Goal: Check status

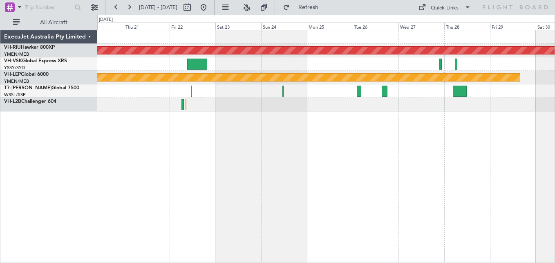
click at [351, 61] on div at bounding box center [326, 63] width 458 height 13
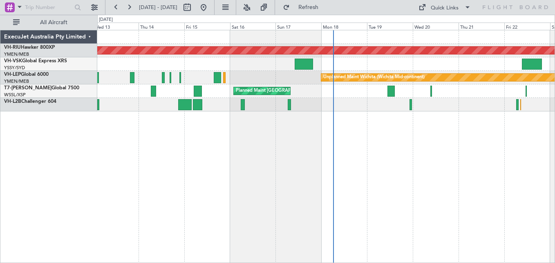
click at [484, 104] on div at bounding box center [326, 104] width 458 height 13
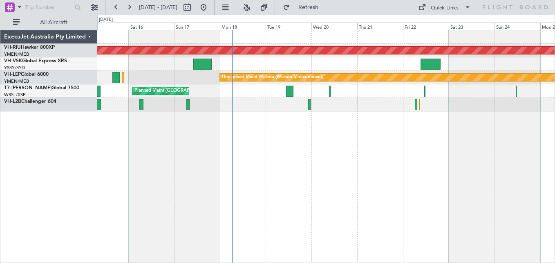
click at [319, 106] on div at bounding box center [326, 104] width 458 height 13
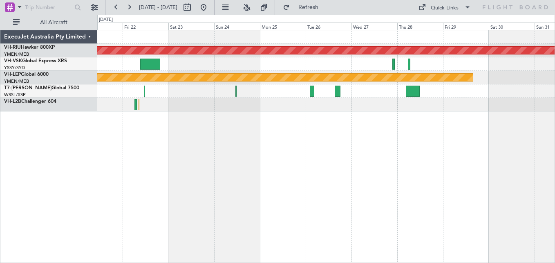
click at [205, 84] on div "Planned Maint [GEOGRAPHIC_DATA] ([GEOGRAPHIC_DATA]) Unplanned Maint Wichita (Wi…" at bounding box center [326, 70] width 458 height 81
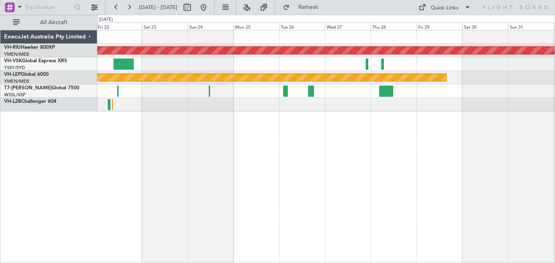
click at [306, 89] on div at bounding box center [326, 90] width 458 height 13
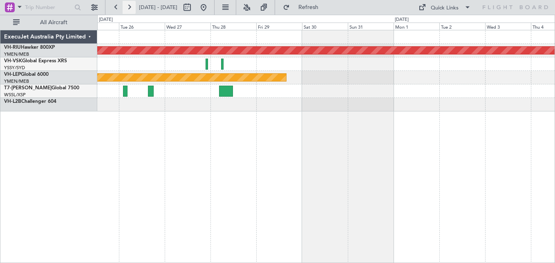
click at [130, 9] on button at bounding box center [129, 7] width 13 height 13
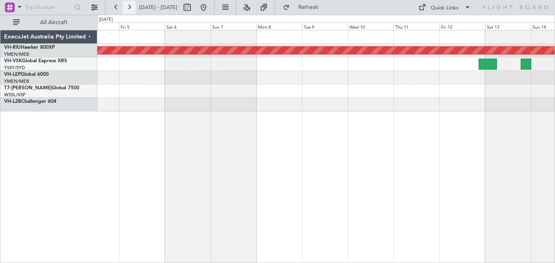
click at [130, 9] on button at bounding box center [129, 7] width 13 height 13
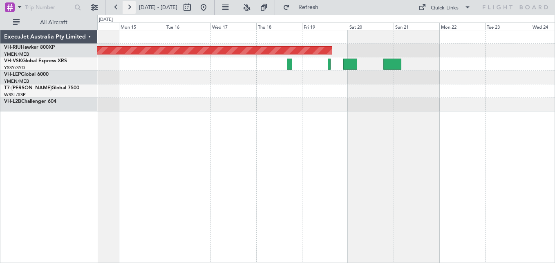
click at [130, 9] on button at bounding box center [129, 7] width 13 height 13
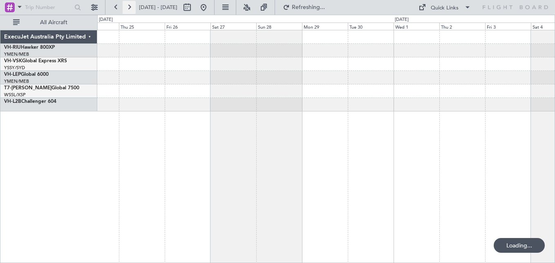
click at [130, 9] on button at bounding box center [129, 7] width 13 height 13
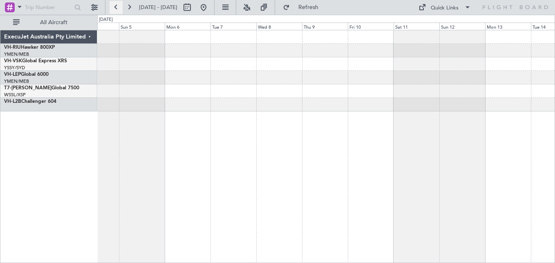
click at [116, 8] on button at bounding box center [116, 7] width 13 height 13
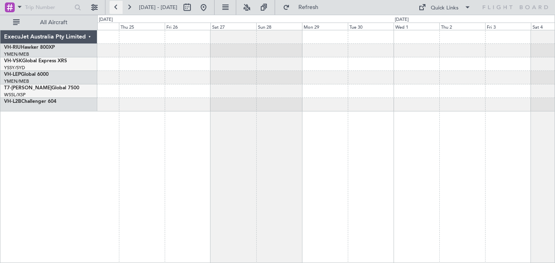
click at [116, 8] on button at bounding box center [116, 7] width 13 height 13
